Goal: Find specific page/section: Find specific page/section

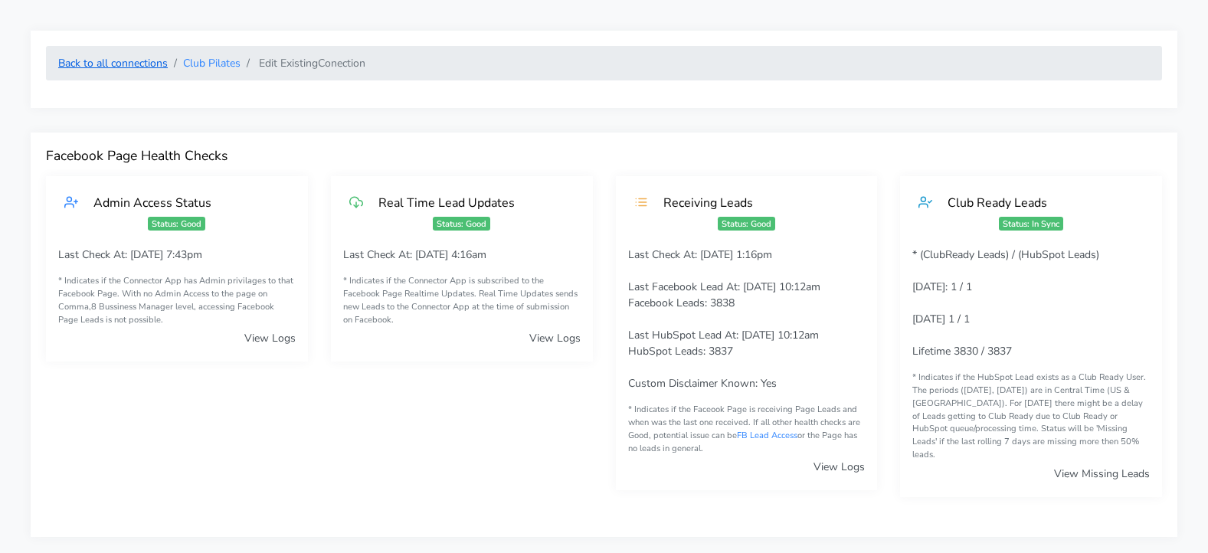
click at [134, 64] on link "Back to all connections" at bounding box center [113, 63] width 110 height 15
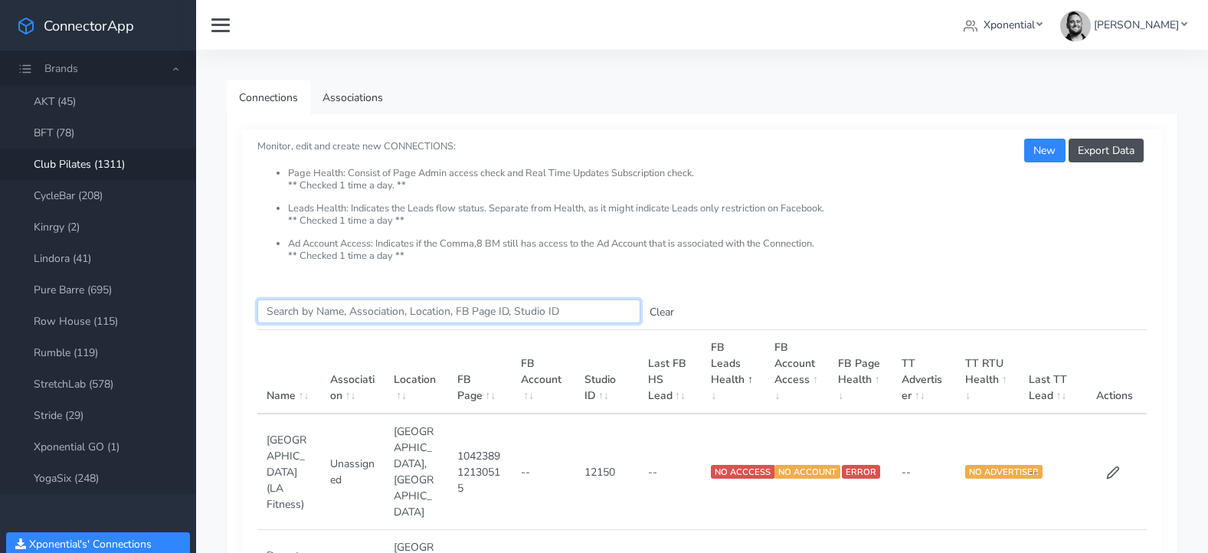
click at [310, 313] on input "Search this table" at bounding box center [448, 312] width 383 height 24
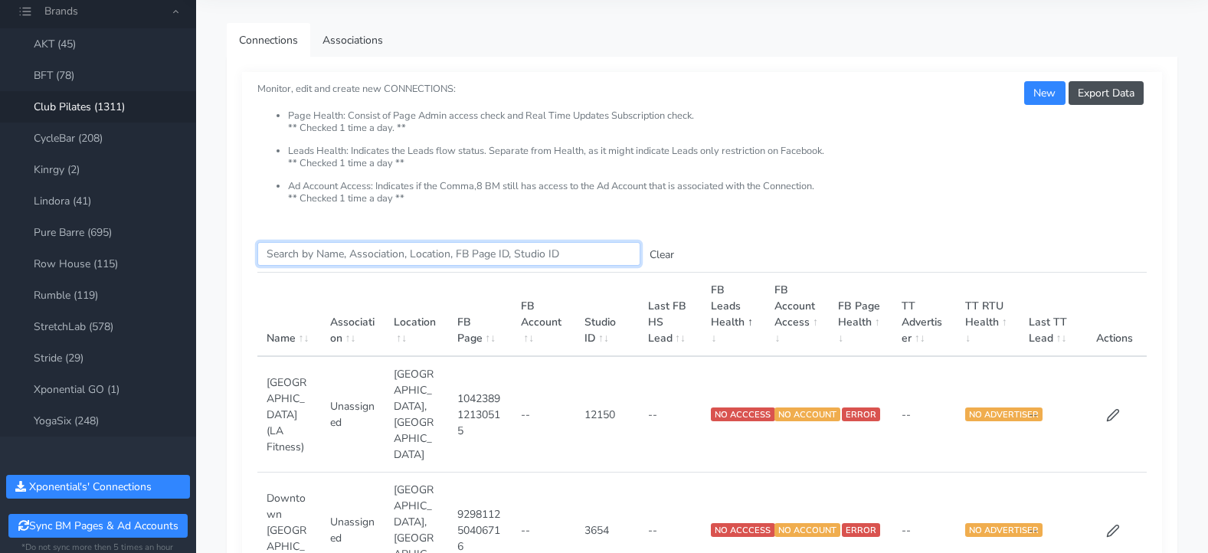
scroll to position [54, 0]
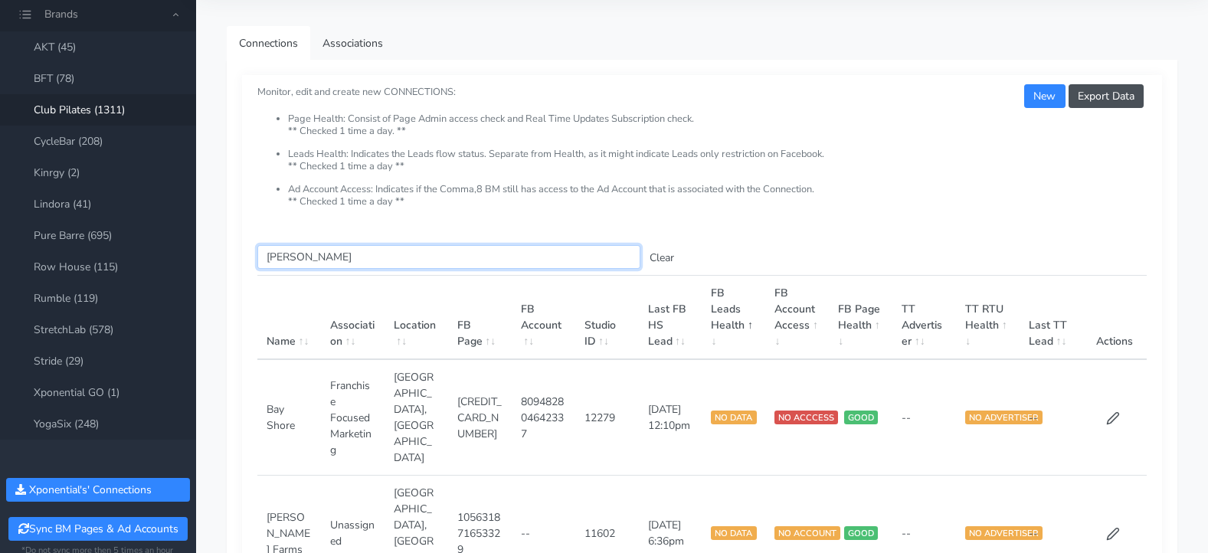
type input "[PERSON_NAME]"
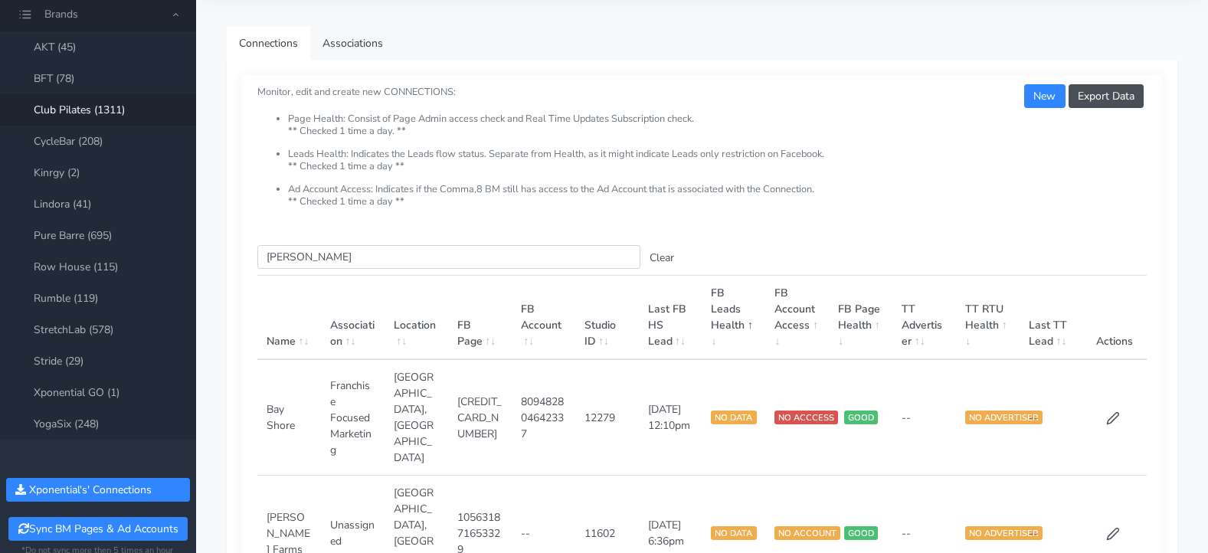
click at [685, 344] on span at bounding box center [680, 341] width 14 height 15
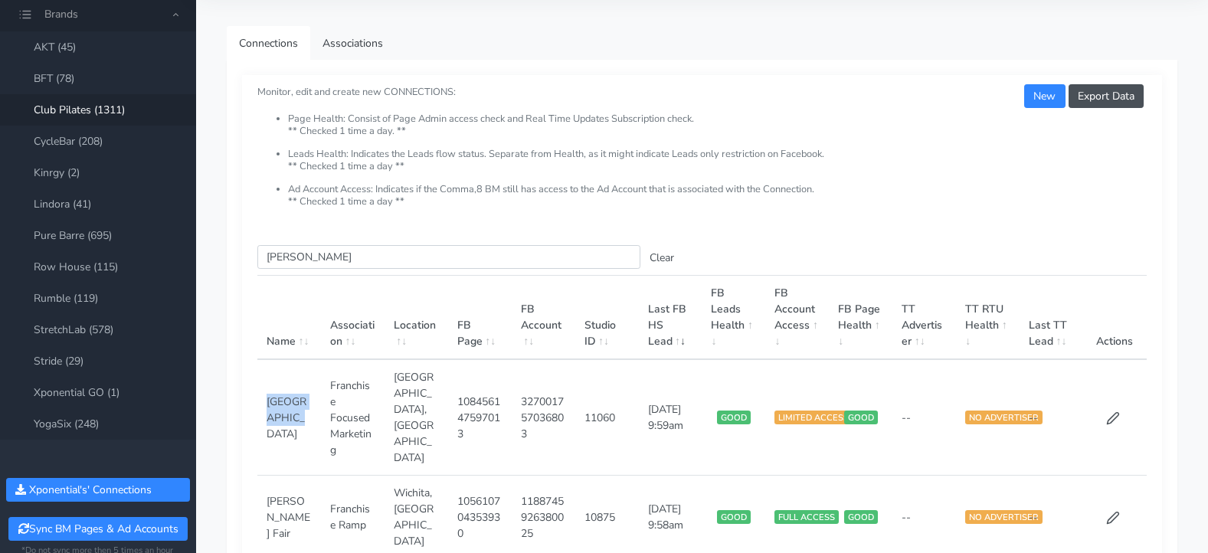
drag, startPoint x: 268, startPoint y: 404, endPoint x: 313, endPoint y: 412, distance: 45.2
click at [313, 412] on td "[GEOGRAPHIC_DATA]" at bounding box center [289, 417] width 64 height 116
copy td "[GEOGRAPHIC_DATA]"
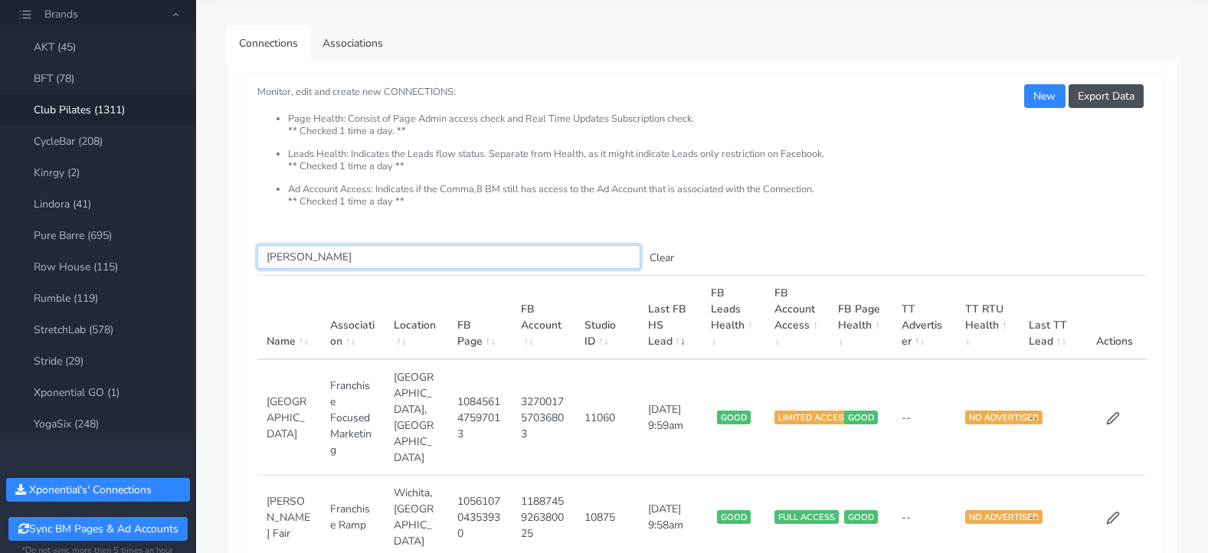
click at [299, 256] on input "[PERSON_NAME]" at bounding box center [448, 257] width 383 height 24
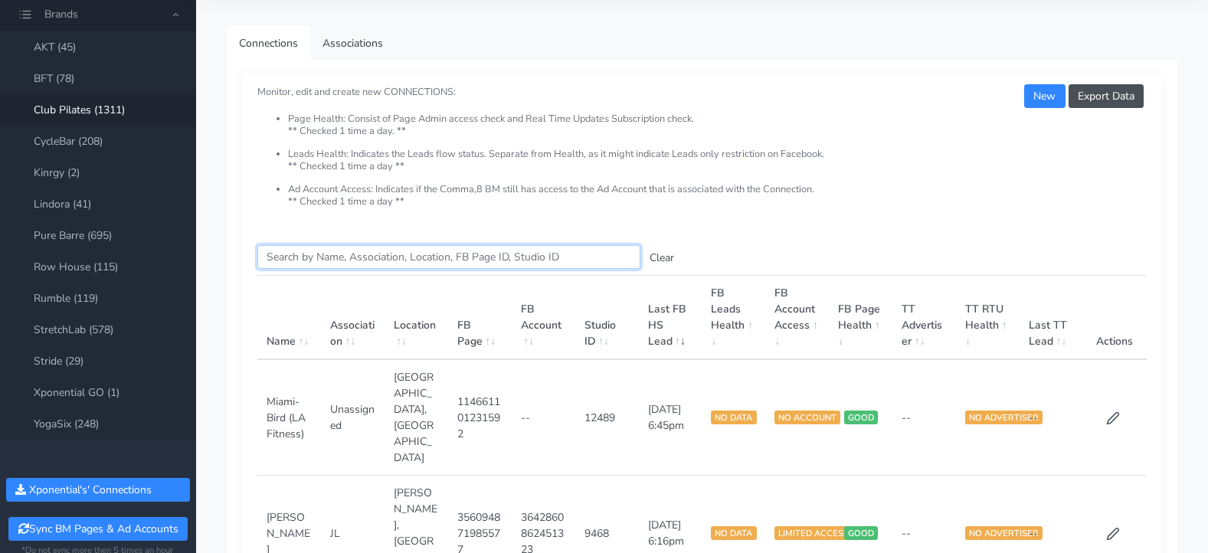
click at [356, 260] on input "Search this table" at bounding box center [448, 257] width 383 height 24
paste input "Mcallen"
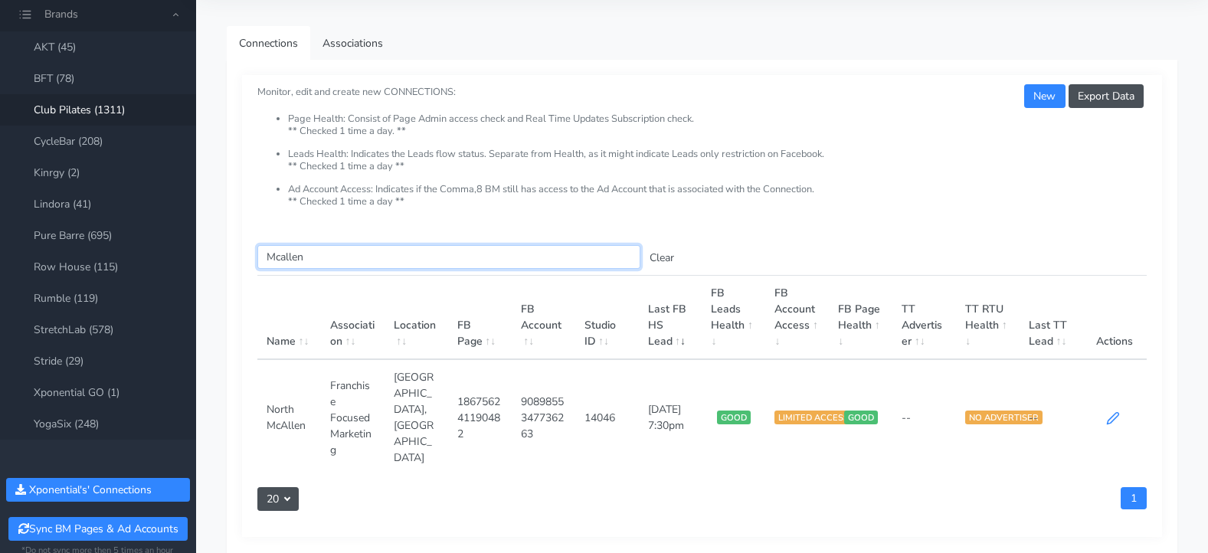
type input "Mcallen"
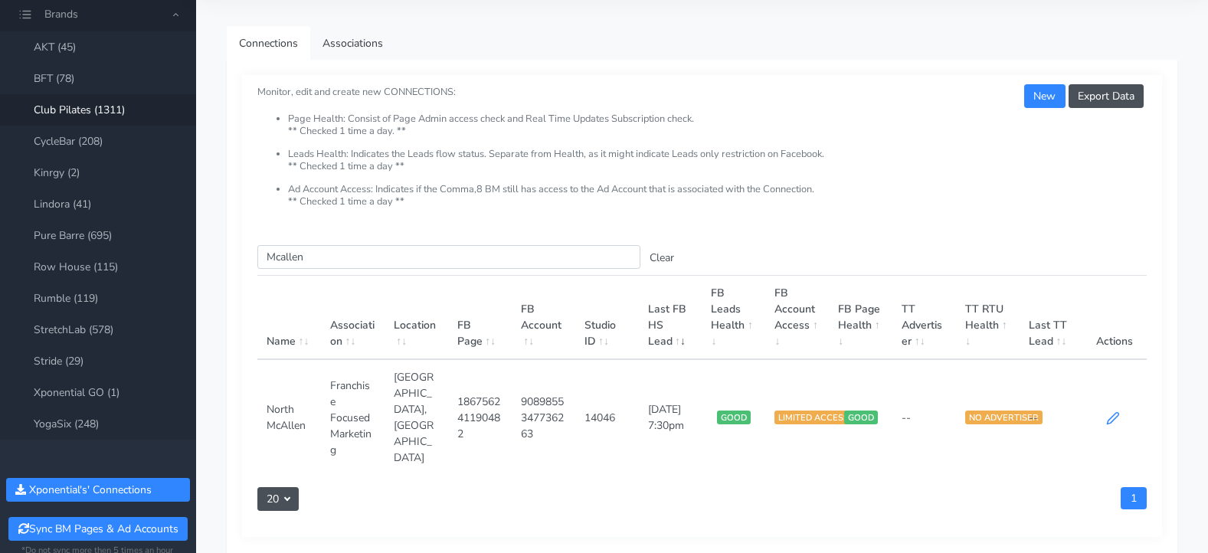
click at [1113, 414] on icon at bounding box center [1113, 418] width 14 height 14
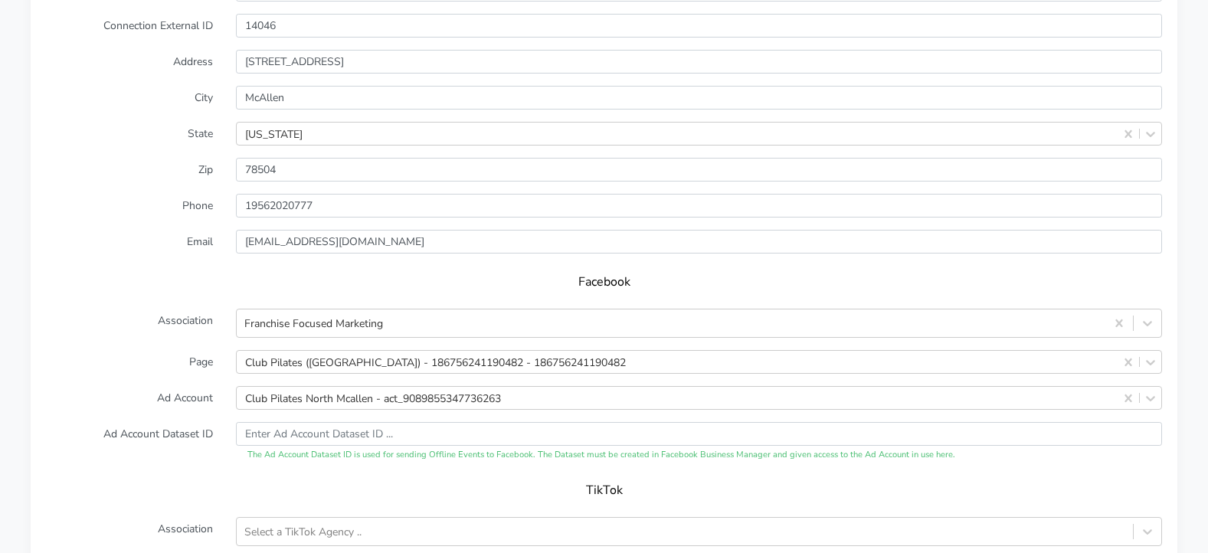
scroll to position [1660, 0]
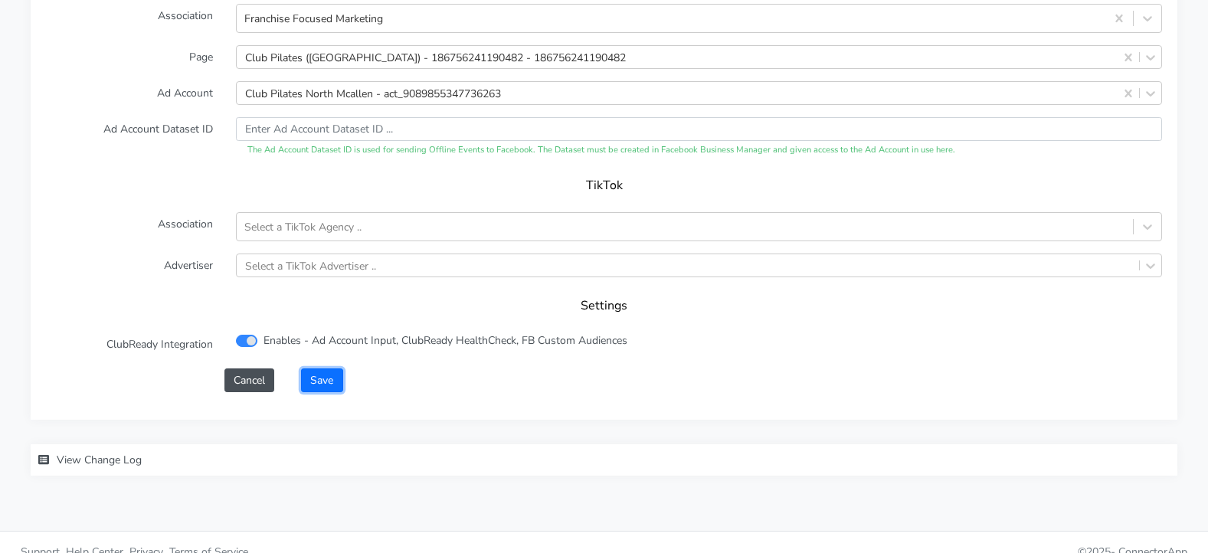
click at [331, 369] on button "Save" at bounding box center [321, 381] width 41 height 24
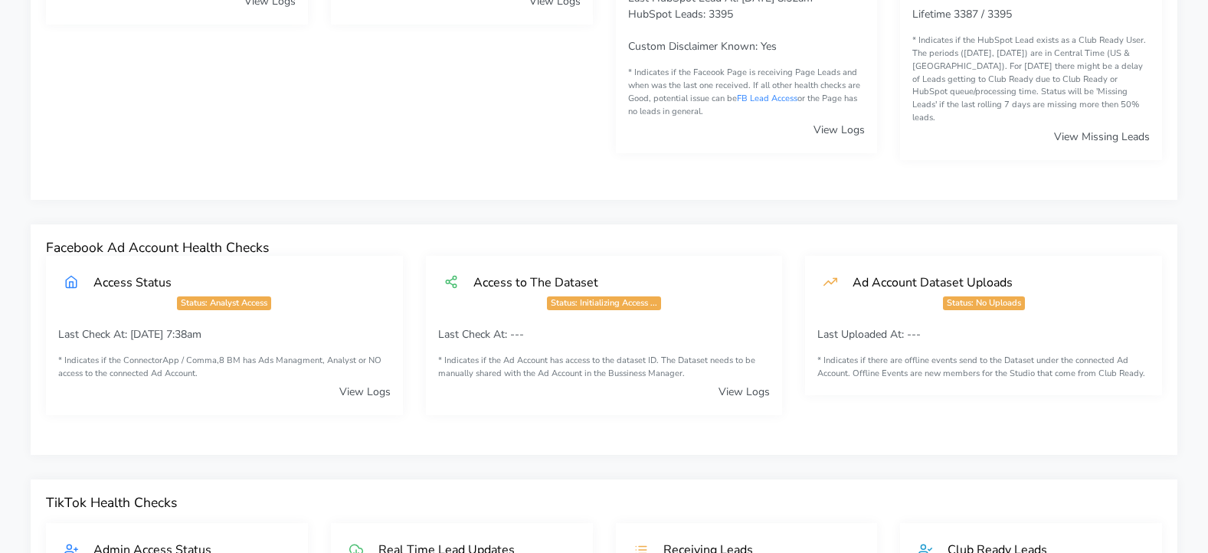
scroll to position [0, 0]
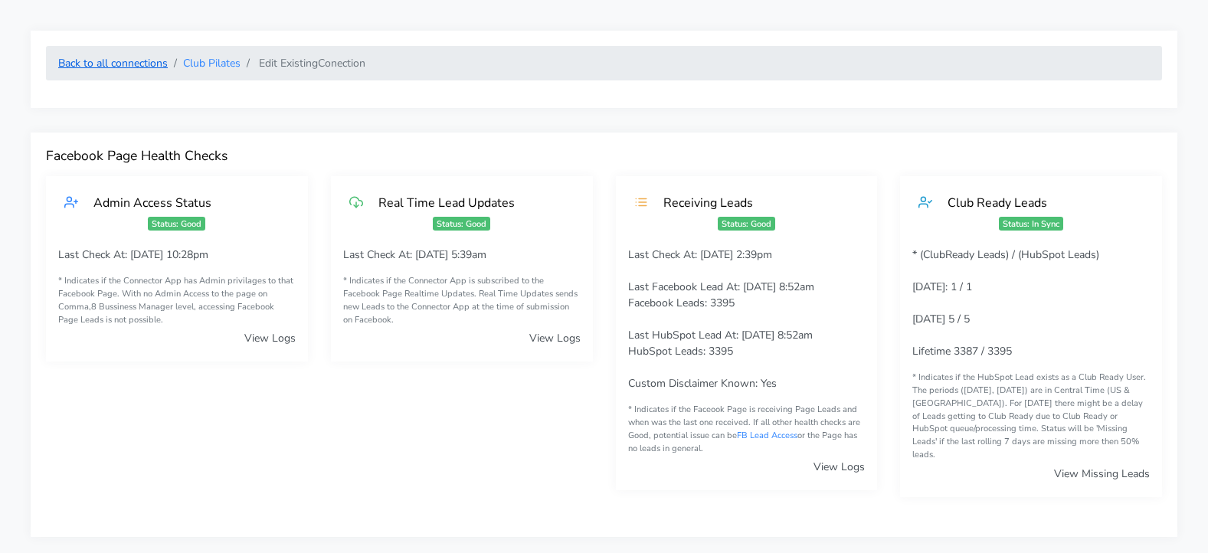
click at [137, 61] on link "Back to all connections" at bounding box center [113, 63] width 110 height 15
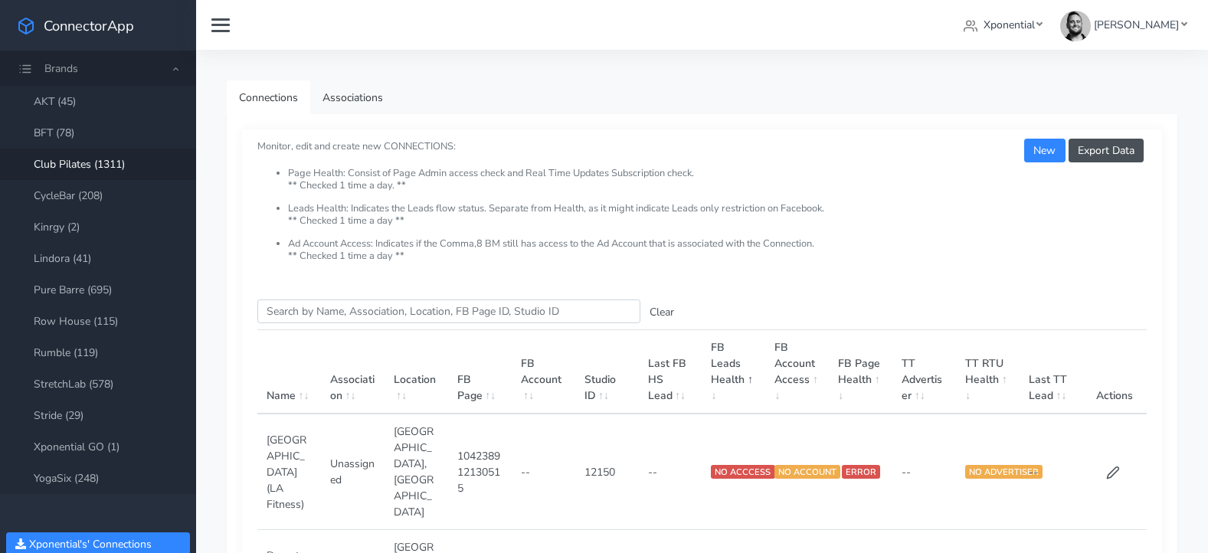
scroll to position [45, 0]
